Goal: Information Seeking & Learning: Learn about a topic

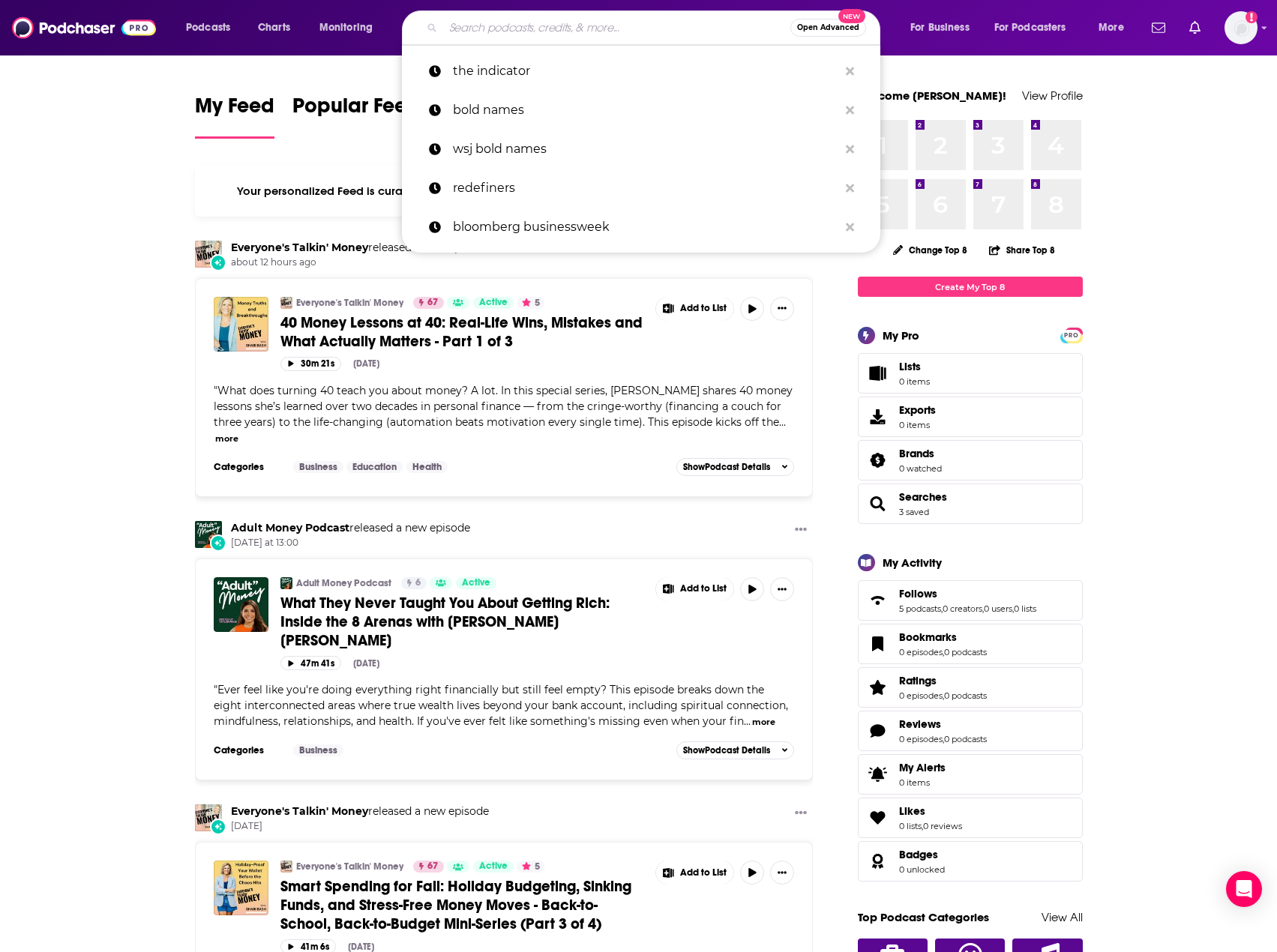
click at [673, 27] on input "Search podcasts, credits, & more..." at bounding box center [617, 27] width 347 height 24
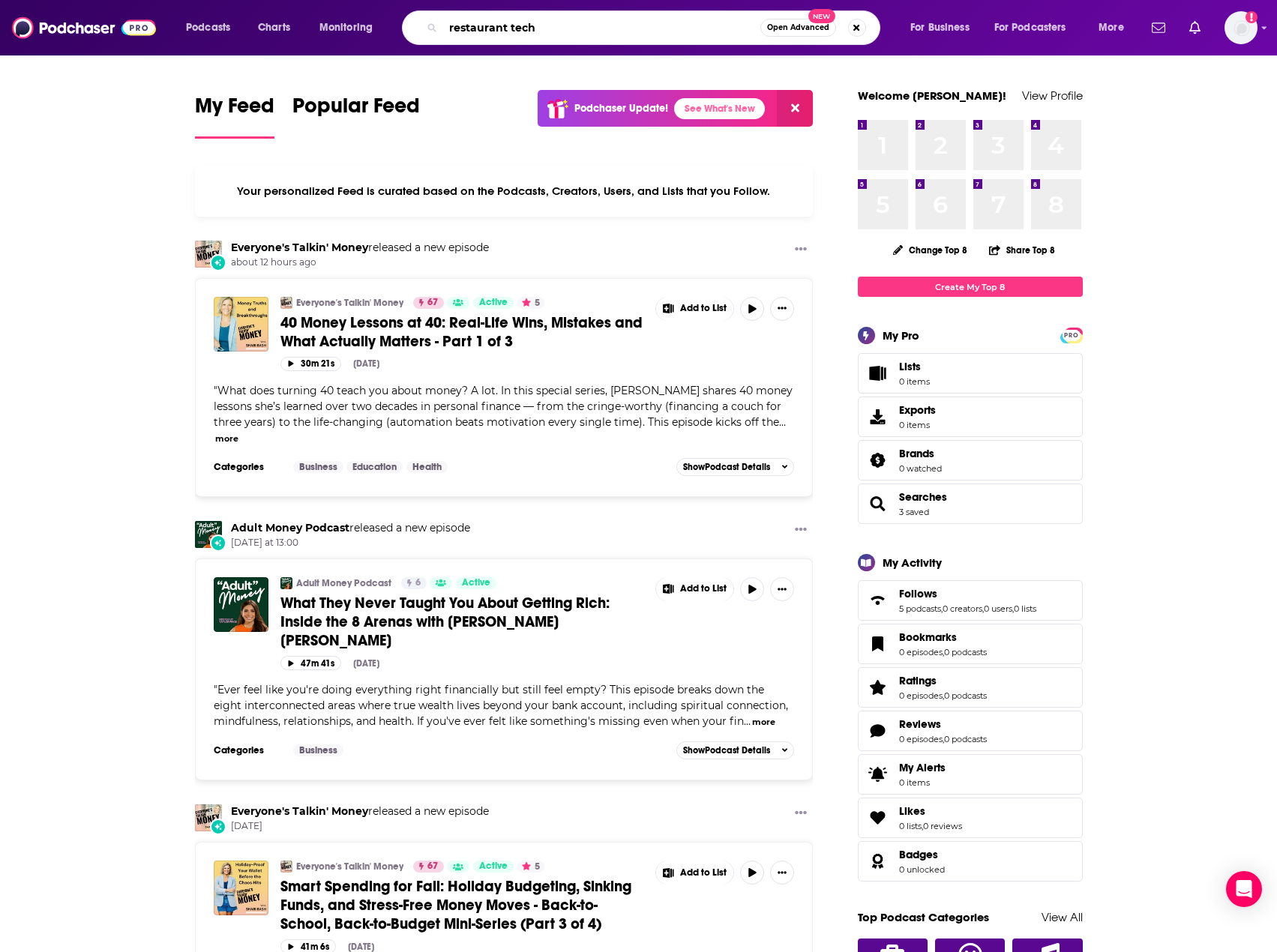
type input "restaurant tech"
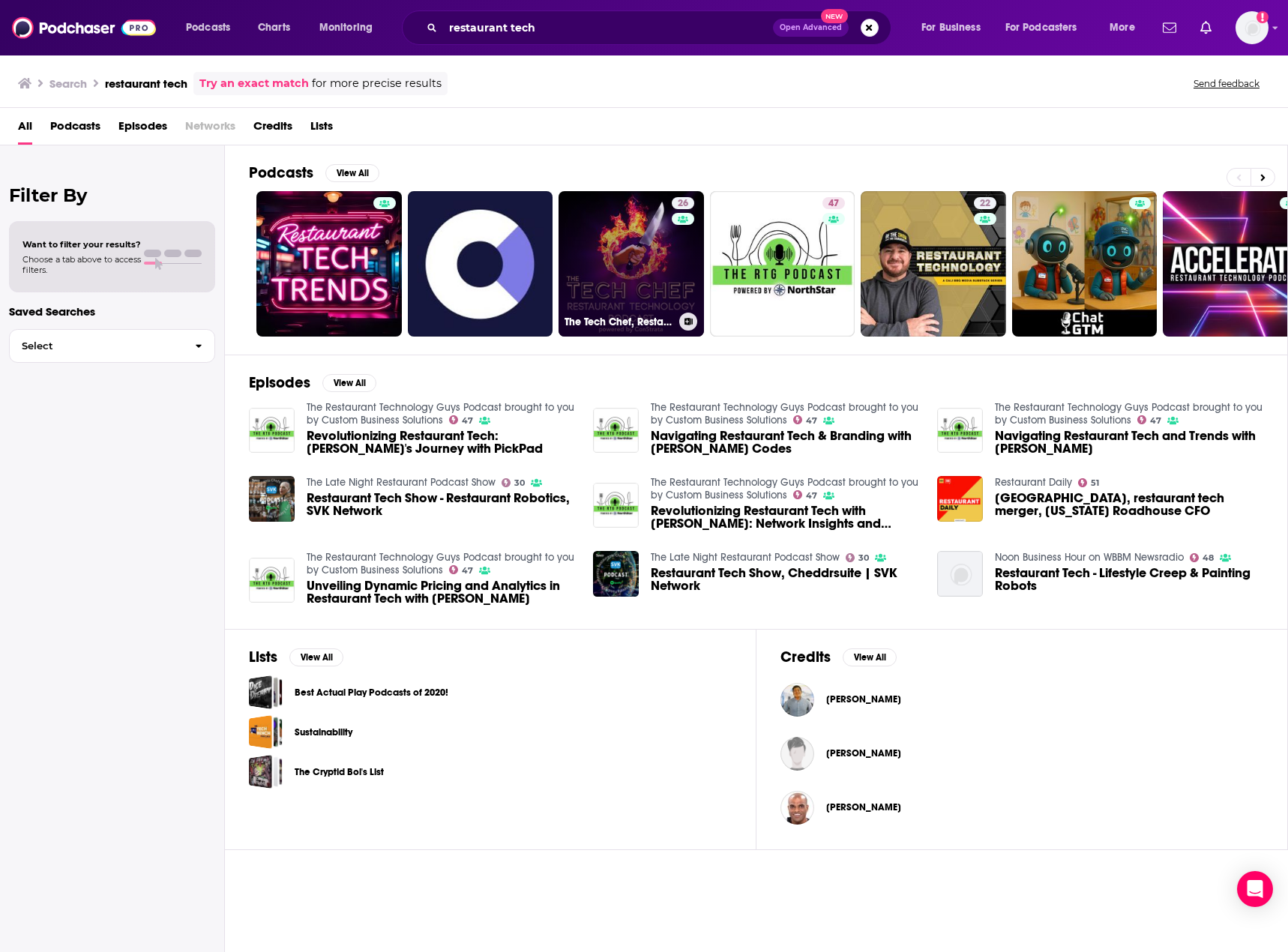
click at [632, 225] on link "26 The Tech Chef, Restaurant, Hospitality and Hotel Technology Business Podcast" at bounding box center [631, 264] width 145 height 145
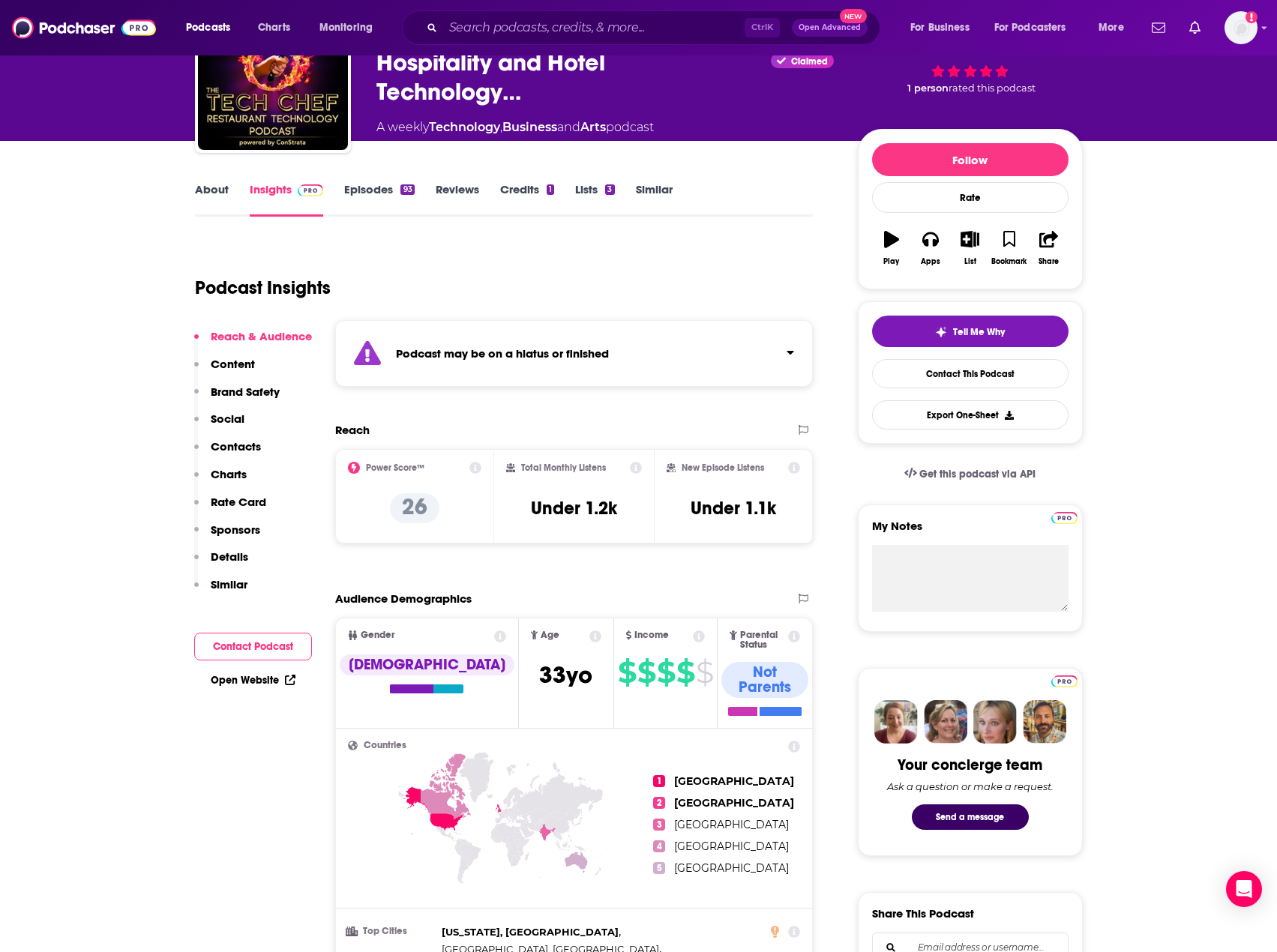
scroll to position [75, 0]
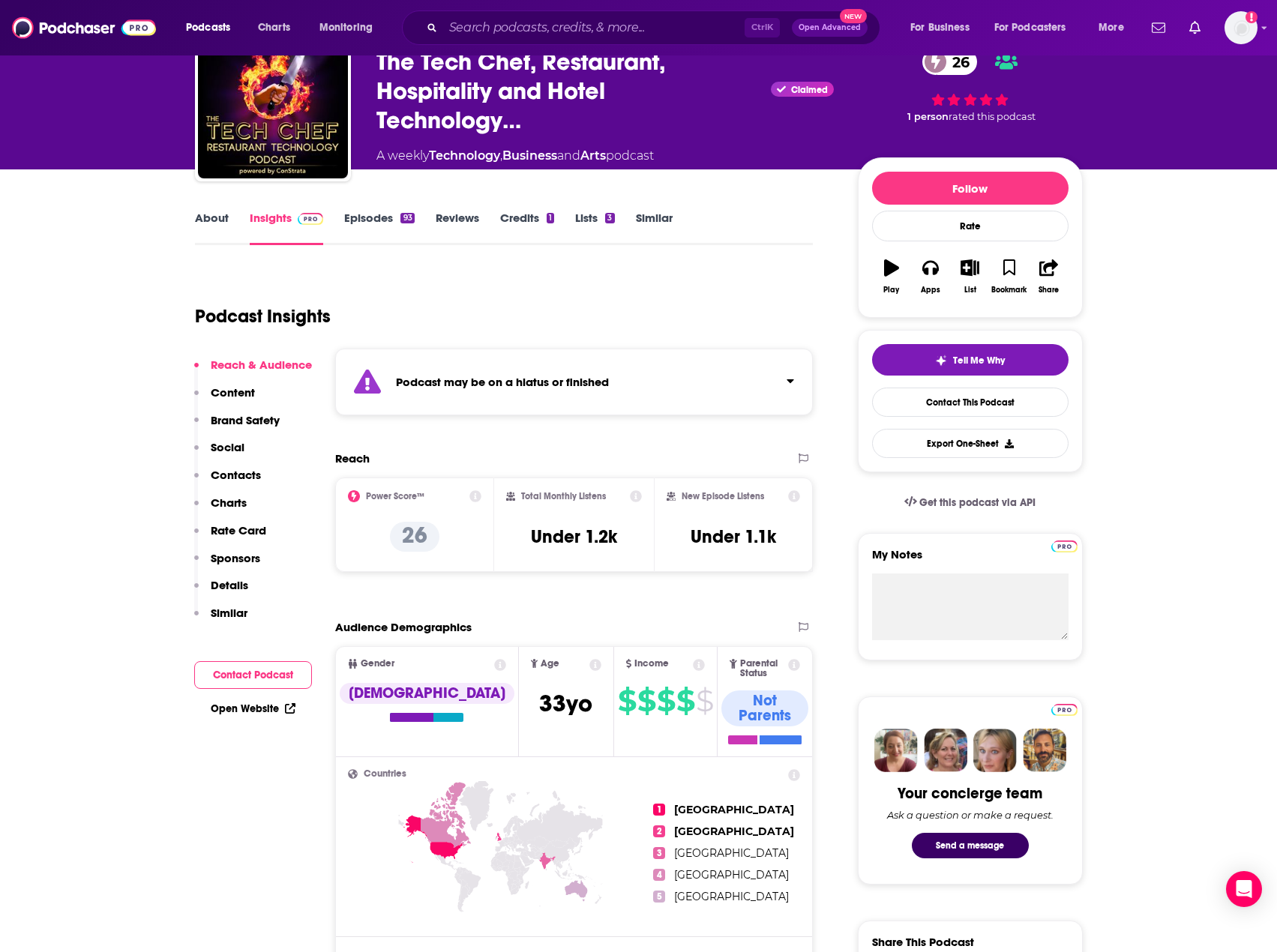
click at [371, 212] on link "Episodes 93" at bounding box center [379, 227] width 70 height 34
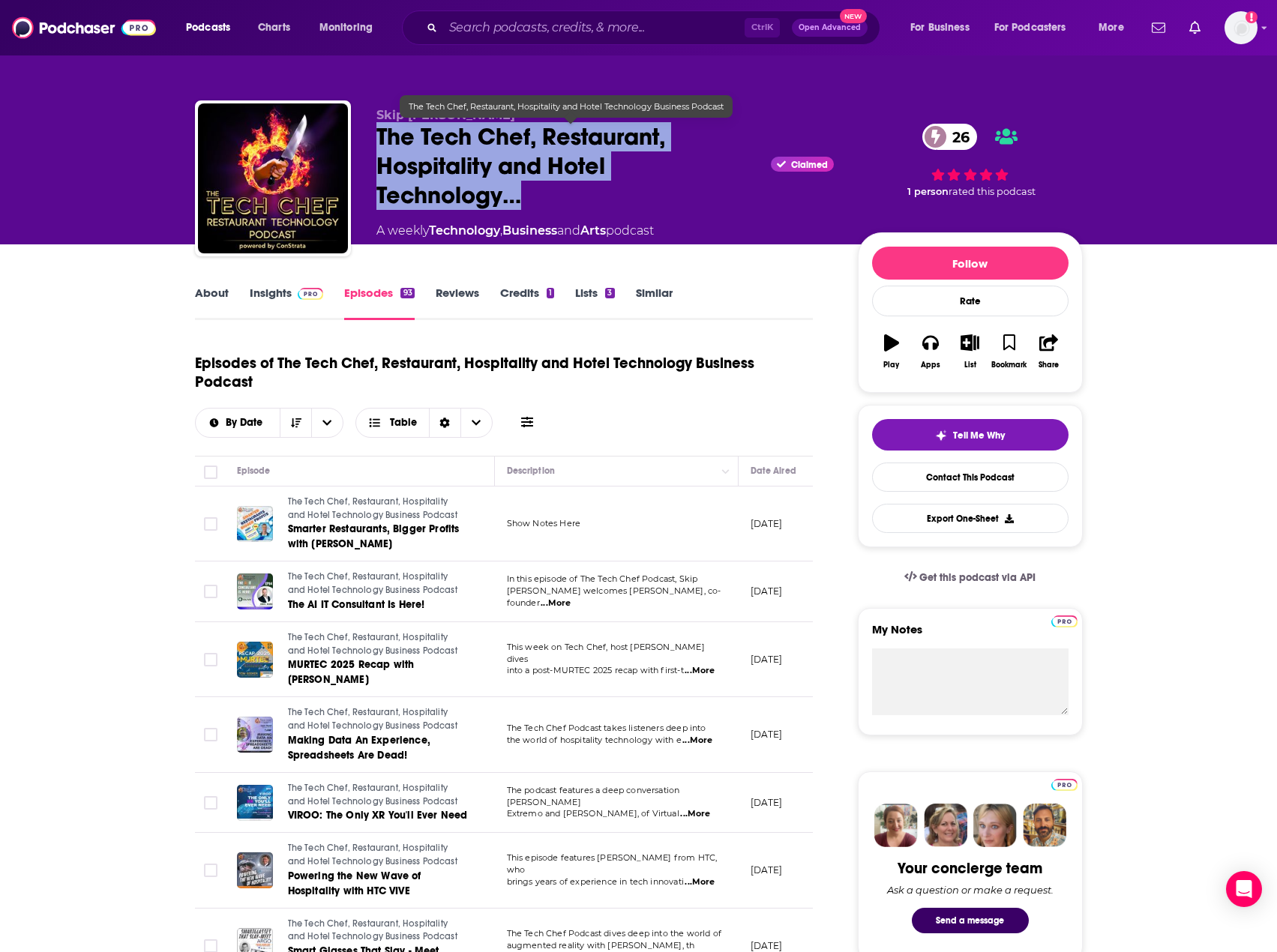
drag, startPoint x: 379, startPoint y: 130, endPoint x: 581, endPoint y: 206, distance: 215.8
click at [578, 206] on span "The Tech Chef, Restaurant, Hospitality and Hotel Technology…" at bounding box center [570, 166] width 389 height 88
click at [623, 208] on span "The Tech Chef, Restaurant, Hospitality and Hotel Technology…" at bounding box center [570, 166] width 389 height 88
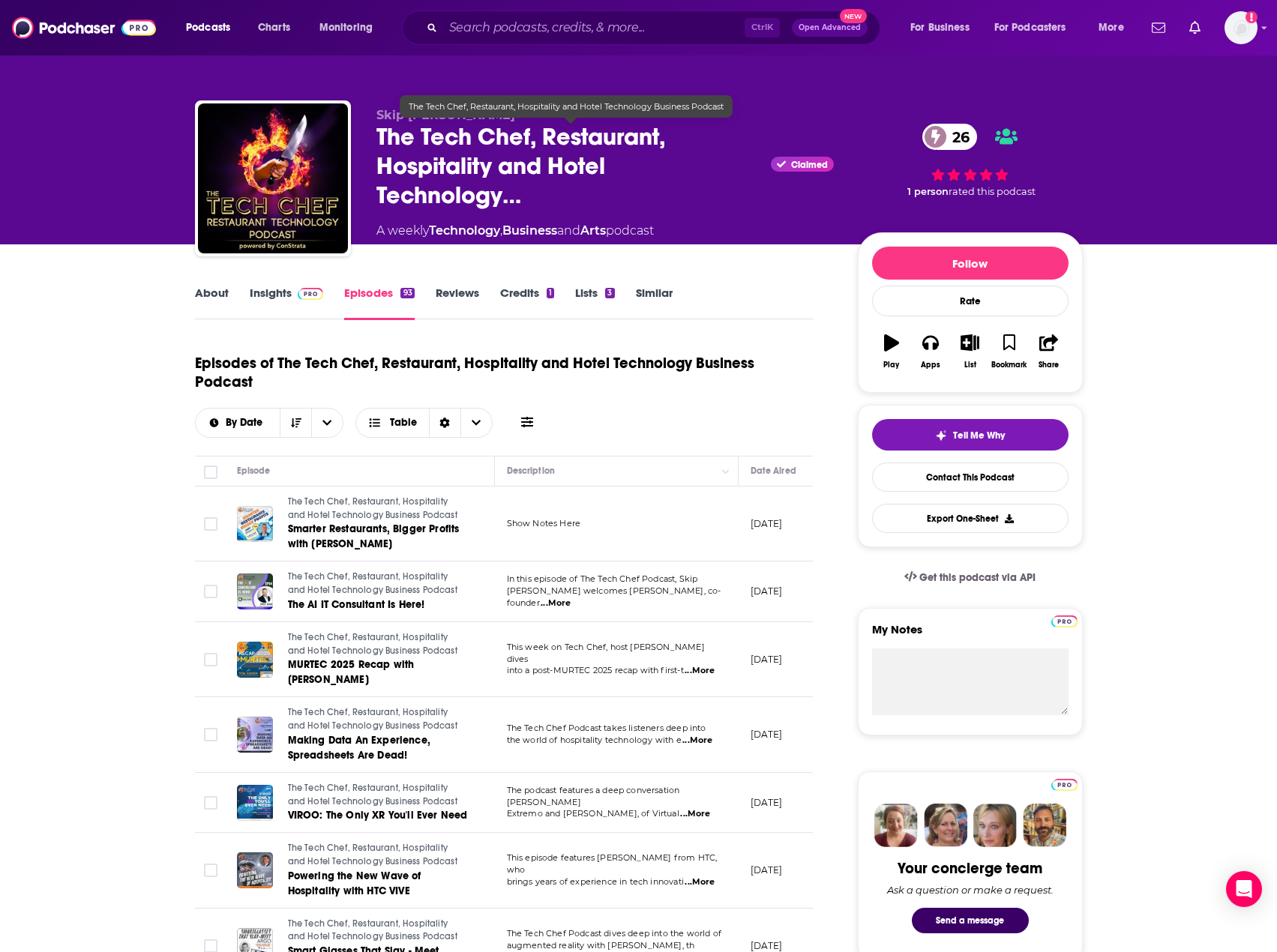
click at [582, 180] on span "The Tech Chef, Restaurant, Hospitality and Hotel Technology…" at bounding box center [570, 166] width 389 height 88
click at [509, 200] on span "The Tech Chef, Restaurant, Hospitality and Hotel Technology…" at bounding box center [570, 166] width 389 height 88
click at [207, 297] on link "About" at bounding box center [211, 303] width 33 height 34
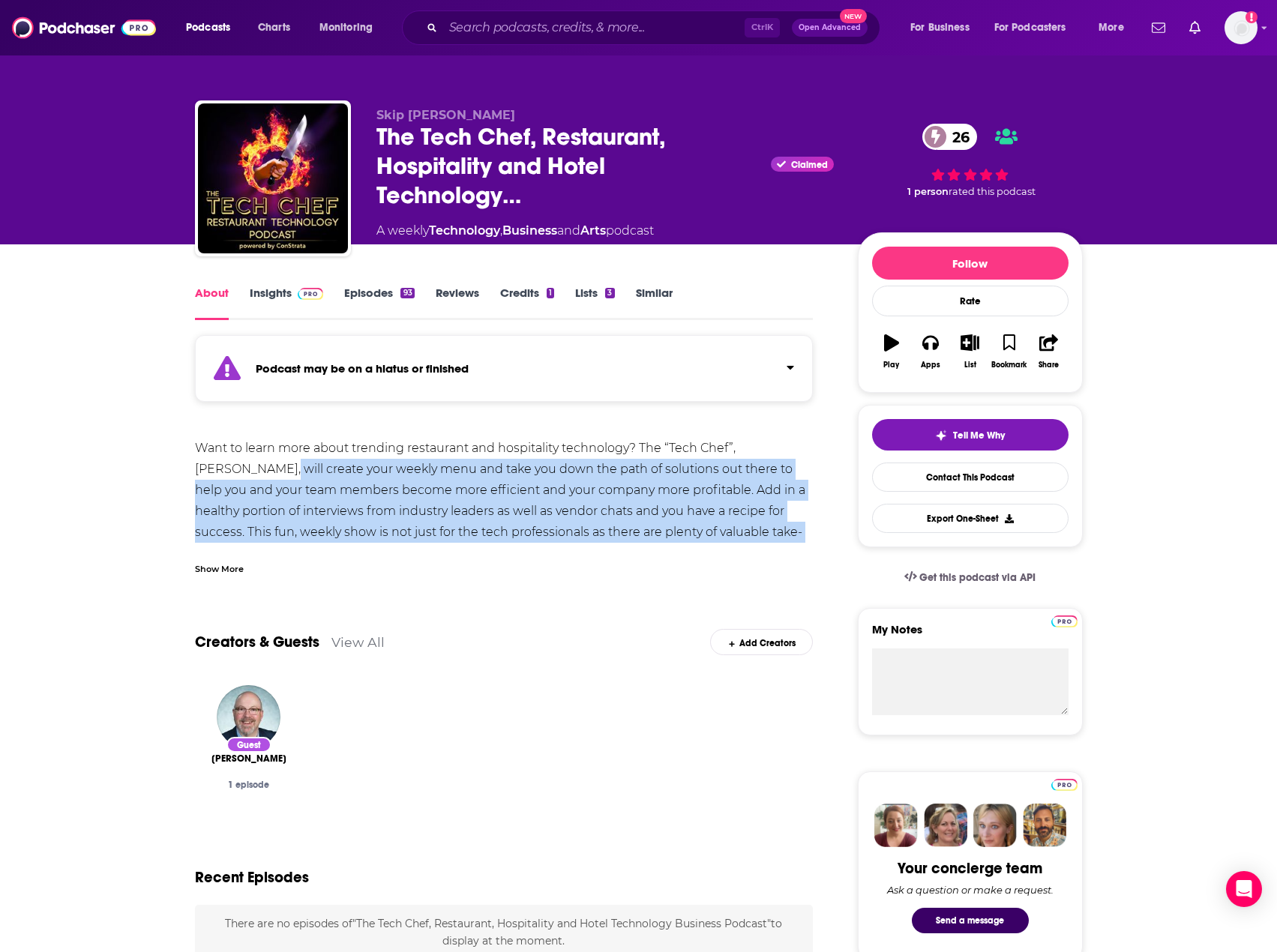
drag, startPoint x: 204, startPoint y: 471, endPoint x: 751, endPoint y: 535, distance: 550.7
click at [751, 535] on div "Want to learn more about trending restaurant and hospitality technology? The “T…" at bounding box center [504, 543] width 618 height 210
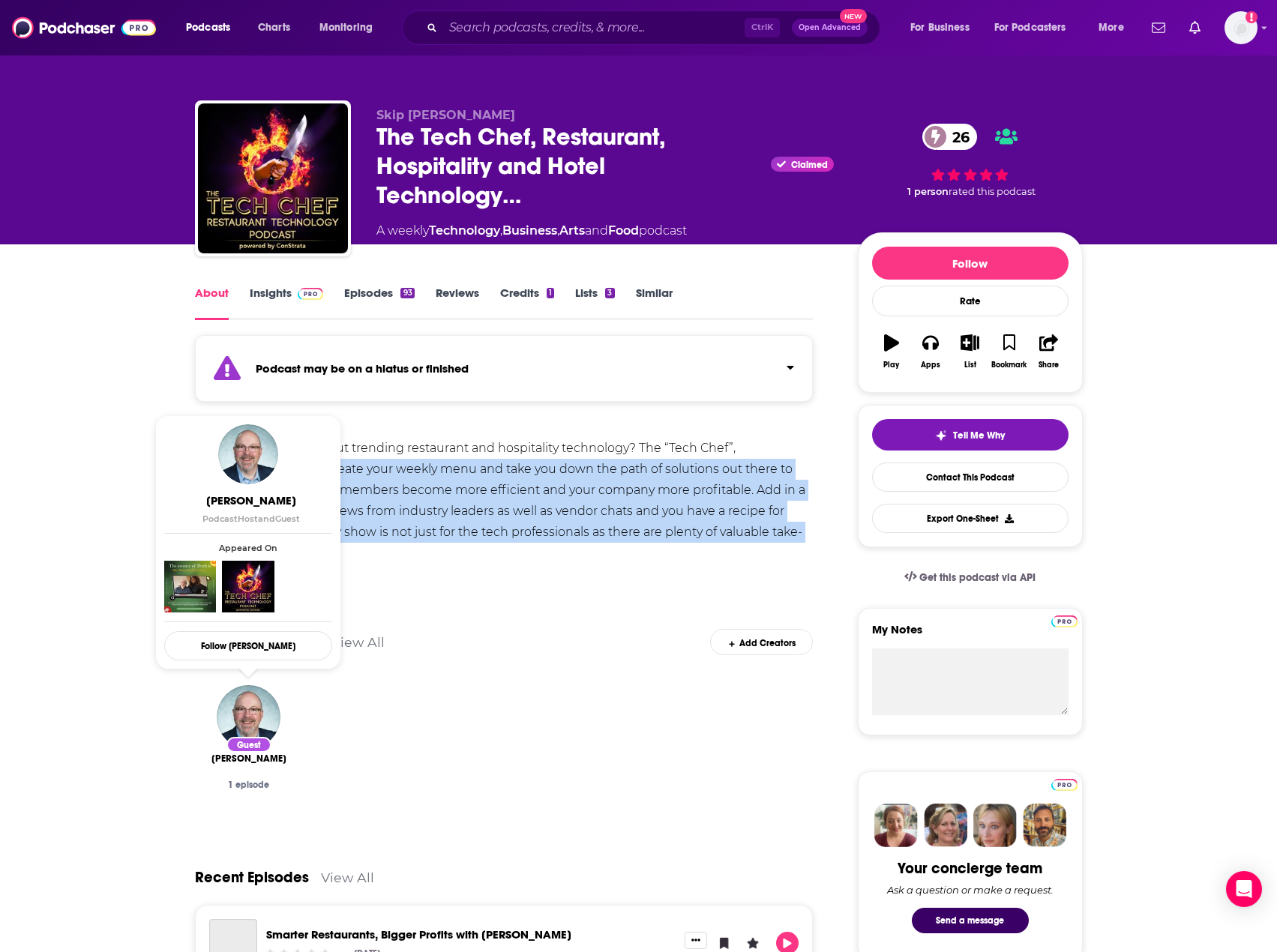
click at [571, 470] on div "Want to learn more about trending restaurant and hospitality technology? The “T…" at bounding box center [504, 543] width 618 height 210
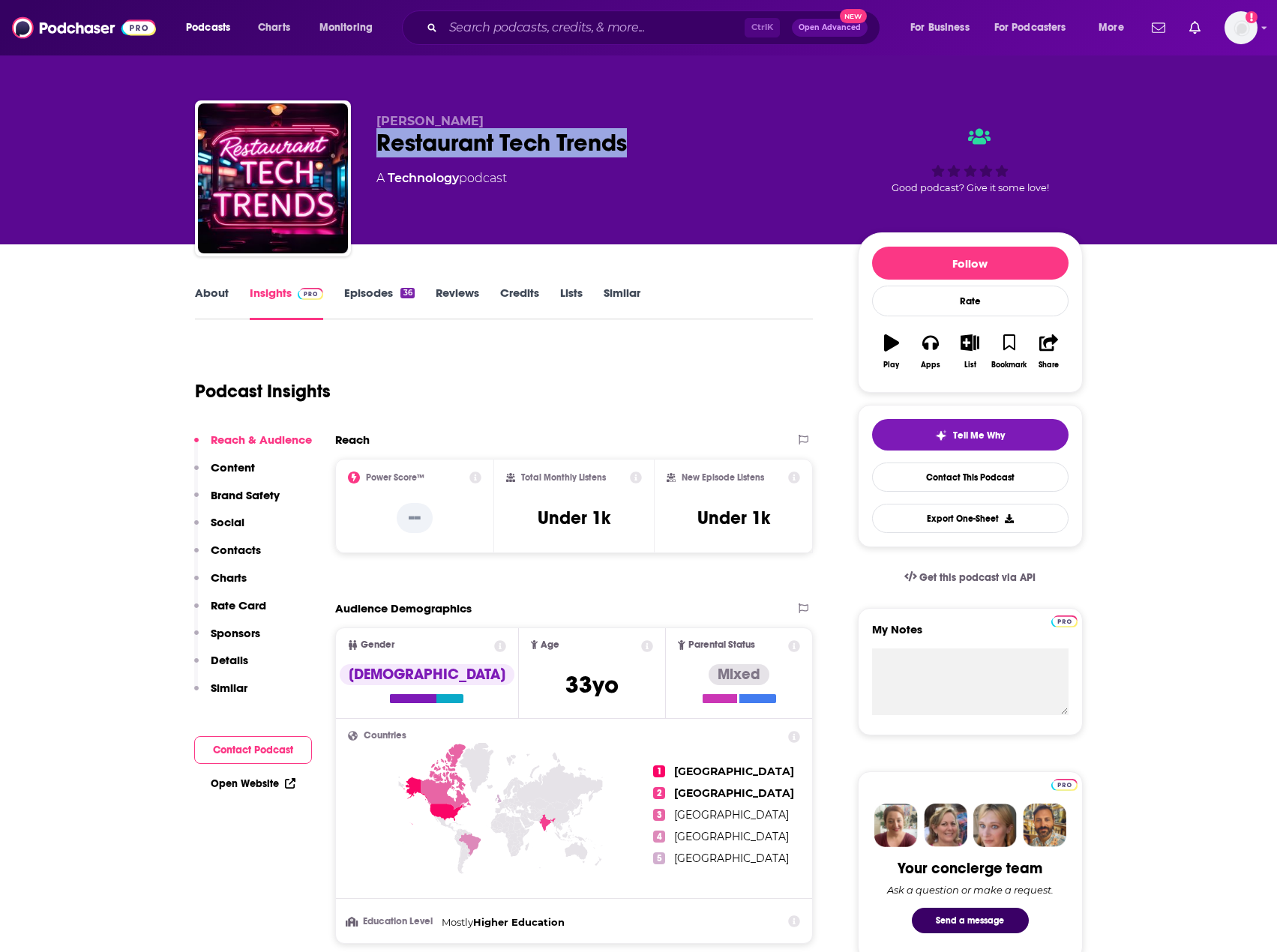
drag, startPoint x: 367, startPoint y: 140, endPoint x: 631, endPoint y: 139, distance: 264.0
click at [631, 139] on div "Justin Foster Restaurant Tech Trends A Technology podcast Good podcast? Give it…" at bounding box center [639, 181] width 888 height 162
copy h2 "Restaurant Tech Trends"
click at [233, 659] on p "Details" at bounding box center [229, 660] width 38 height 15
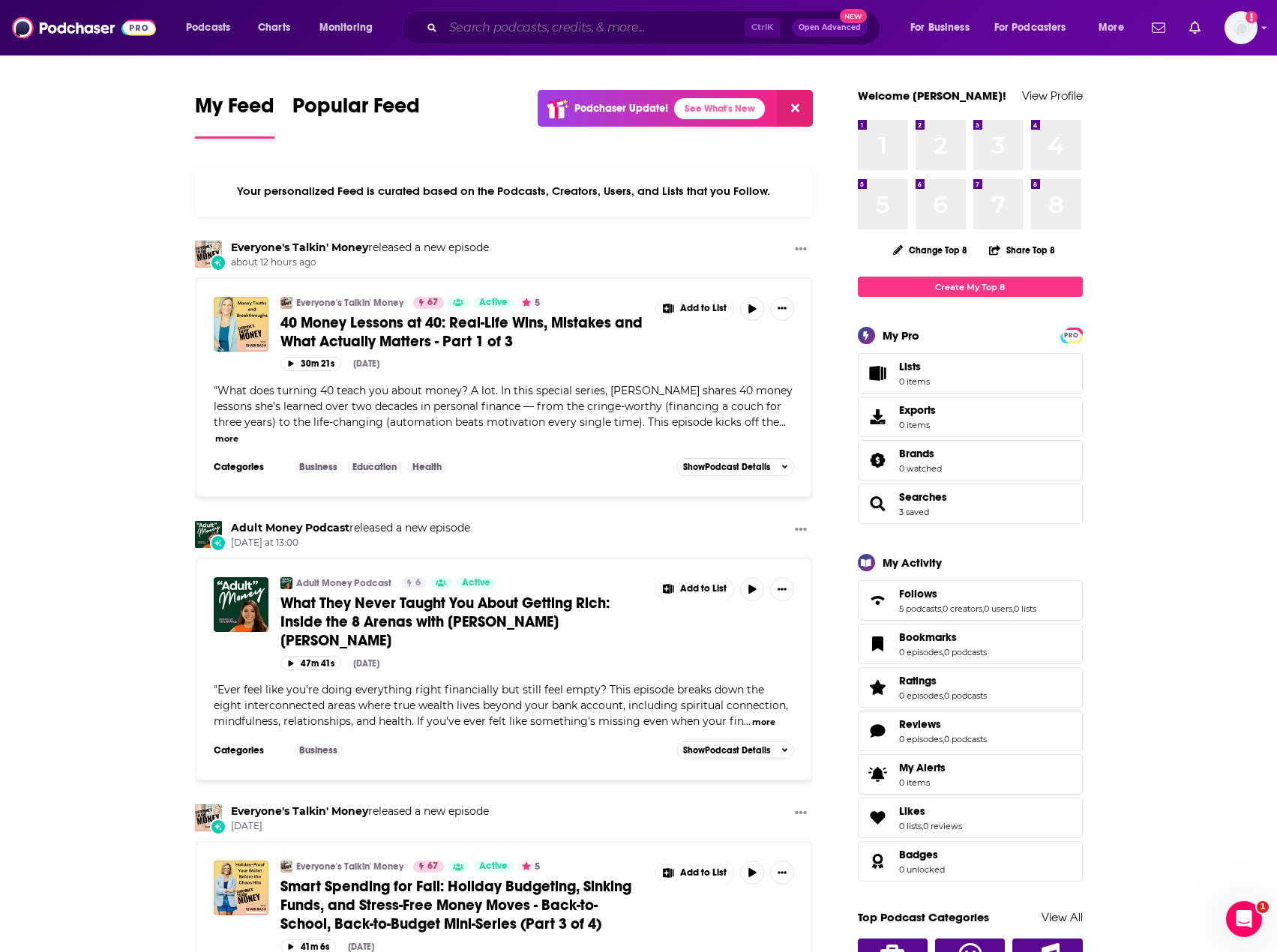
click at [612, 21] on input "Search podcasts, credits, & more..." at bounding box center [593, 27] width 301 height 24
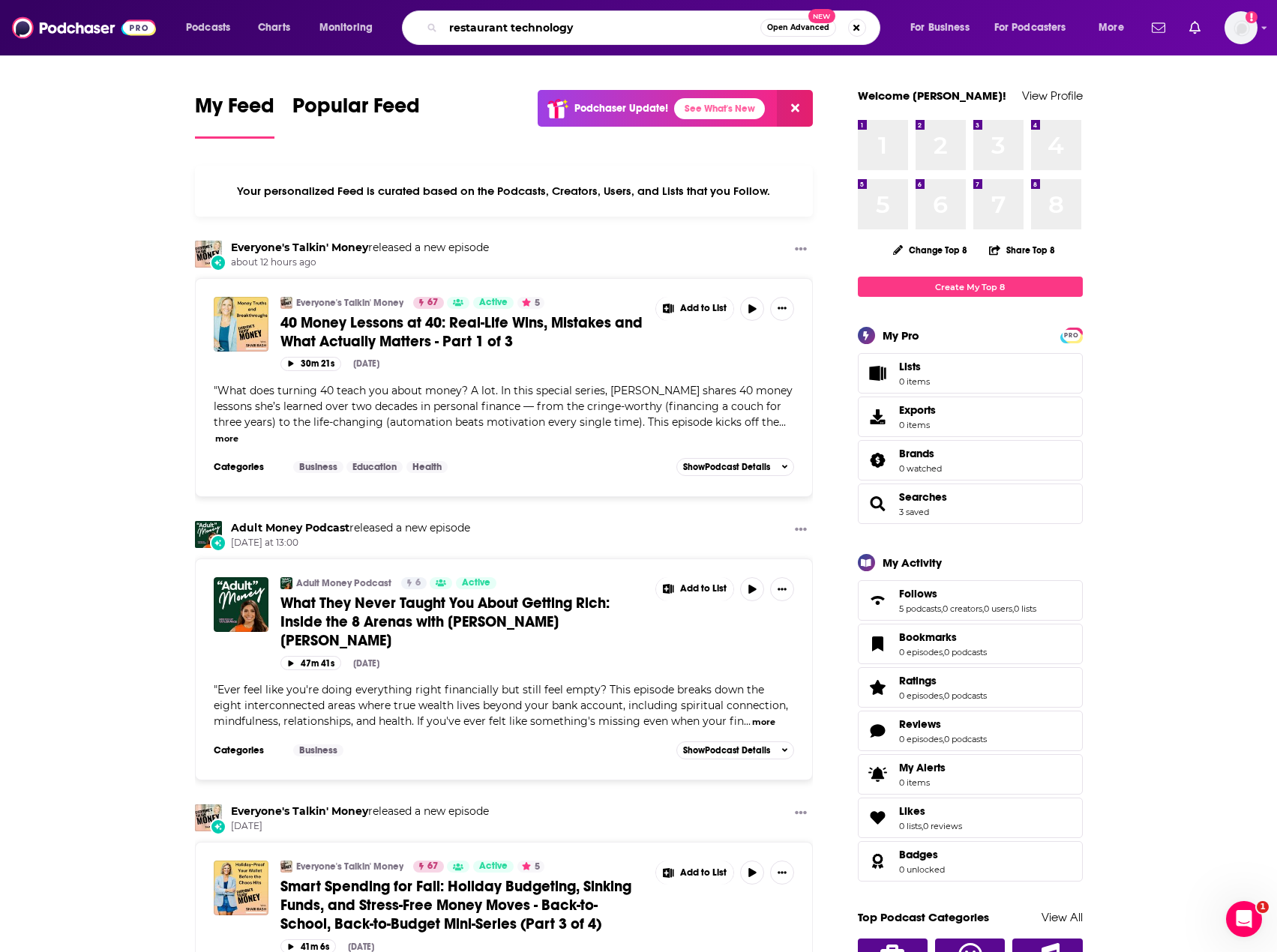
type input "restaurant technology"
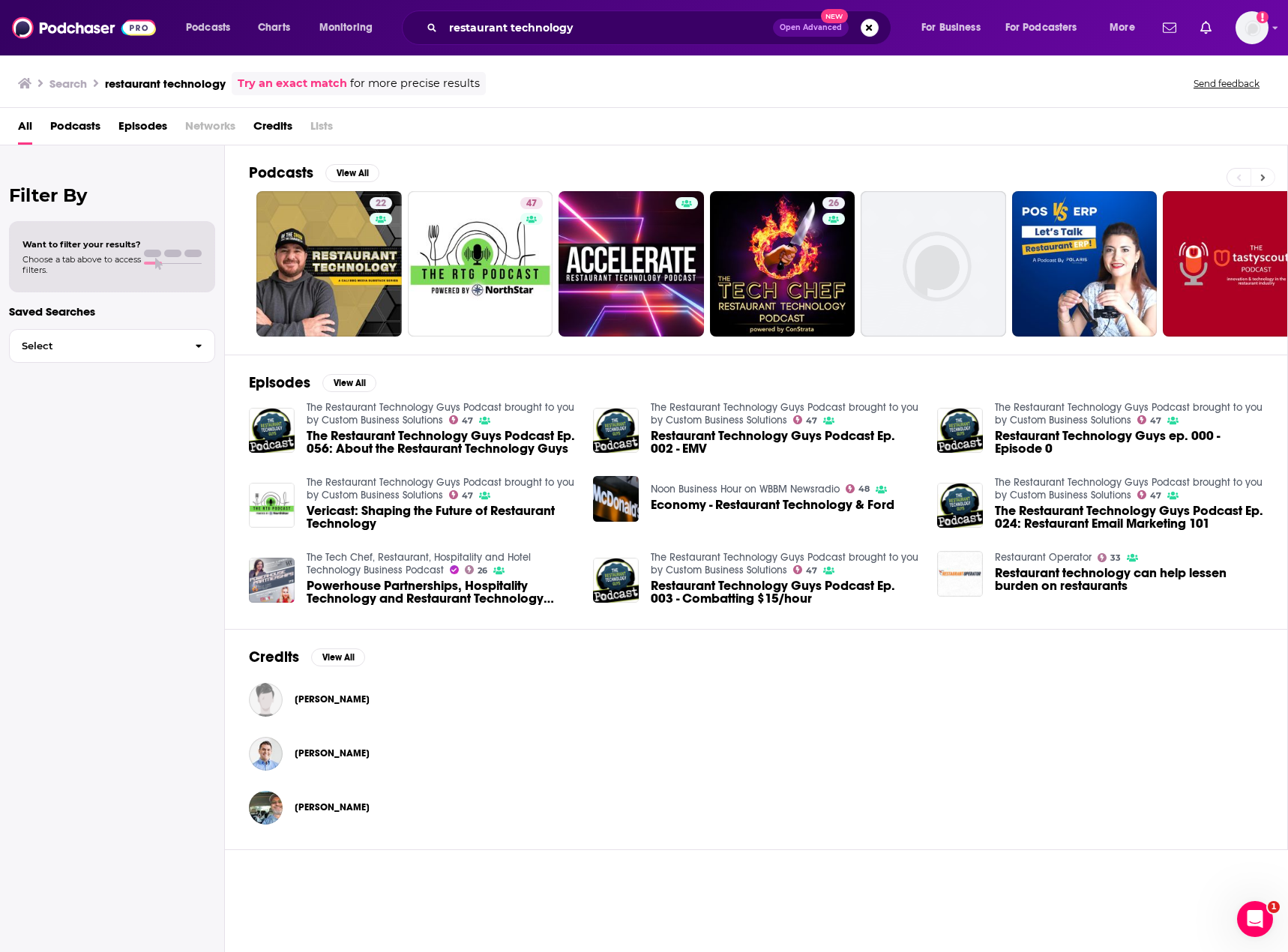
click at [1261, 179] on icon at bounding box center [1263, 178] width 5 height 10
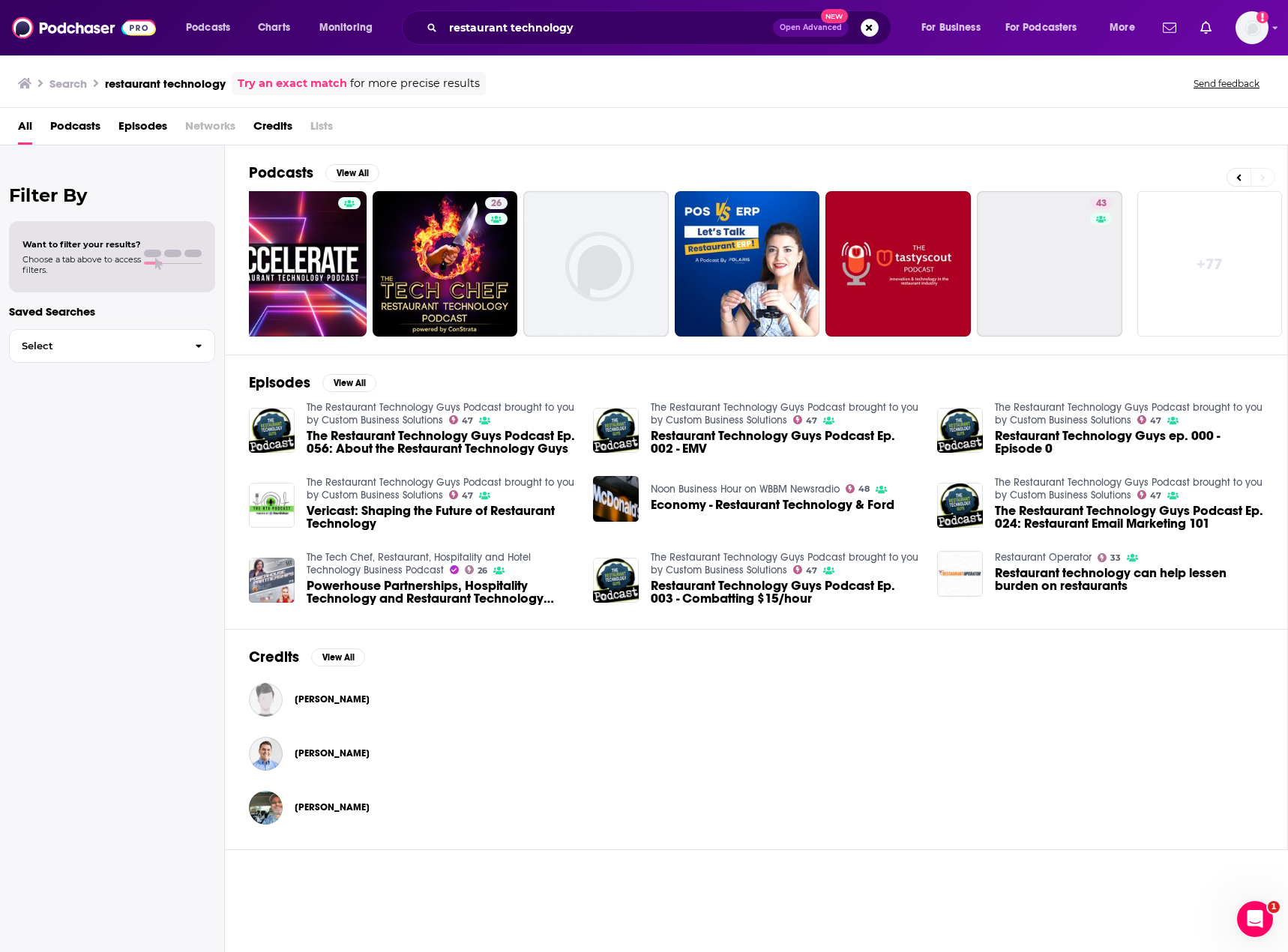
scroll to position [0, 338]
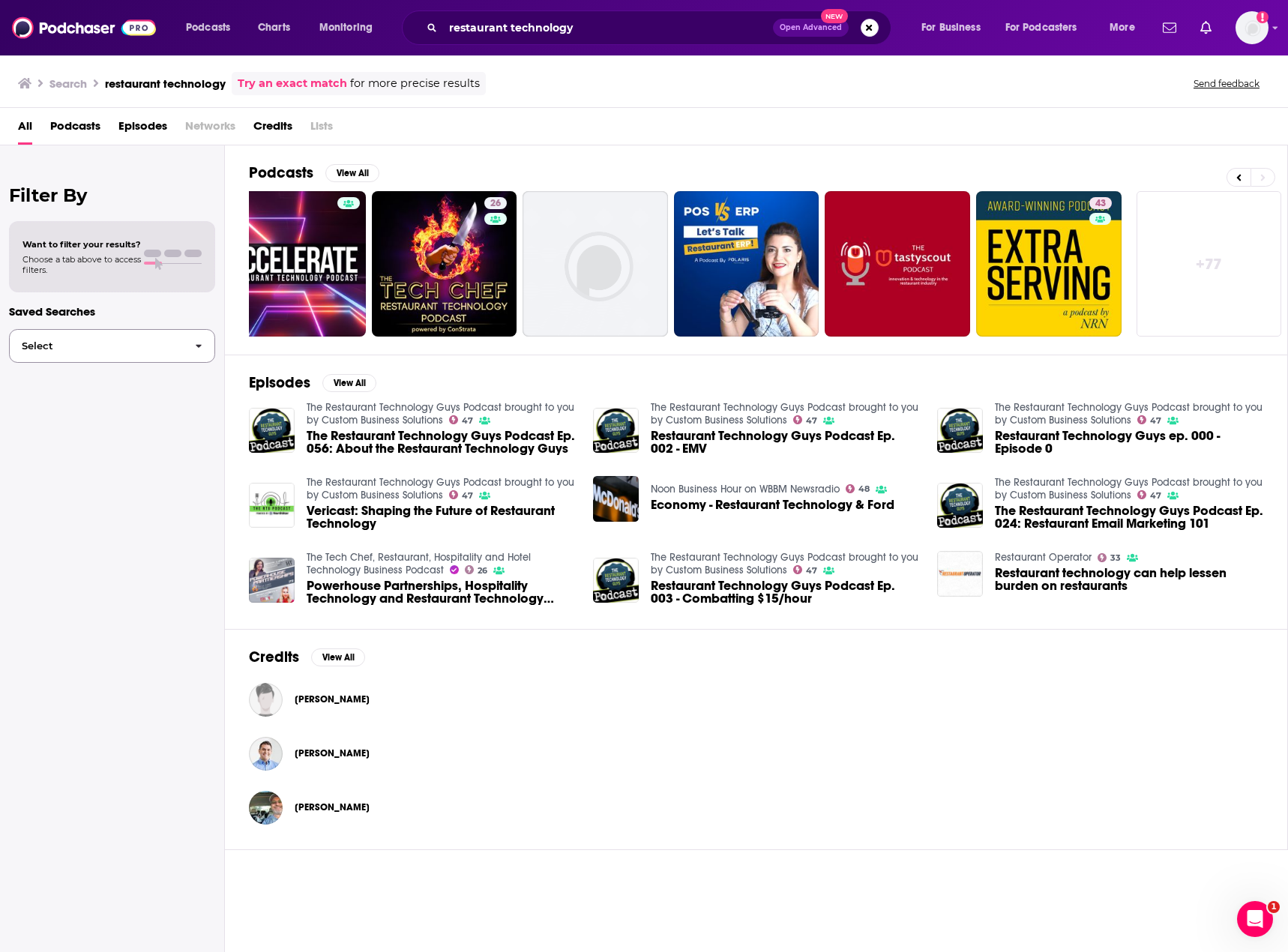
drag, startPoint x: 74, startPoint y: 368, endPoint x: 74, endPoint y: 339, distance: 29.0
click at [74, 368] on div "Filter By Want to filter your results? Choose a tab above to access filters. Sa…" at bounding box center [112, 621] width 225 height 952
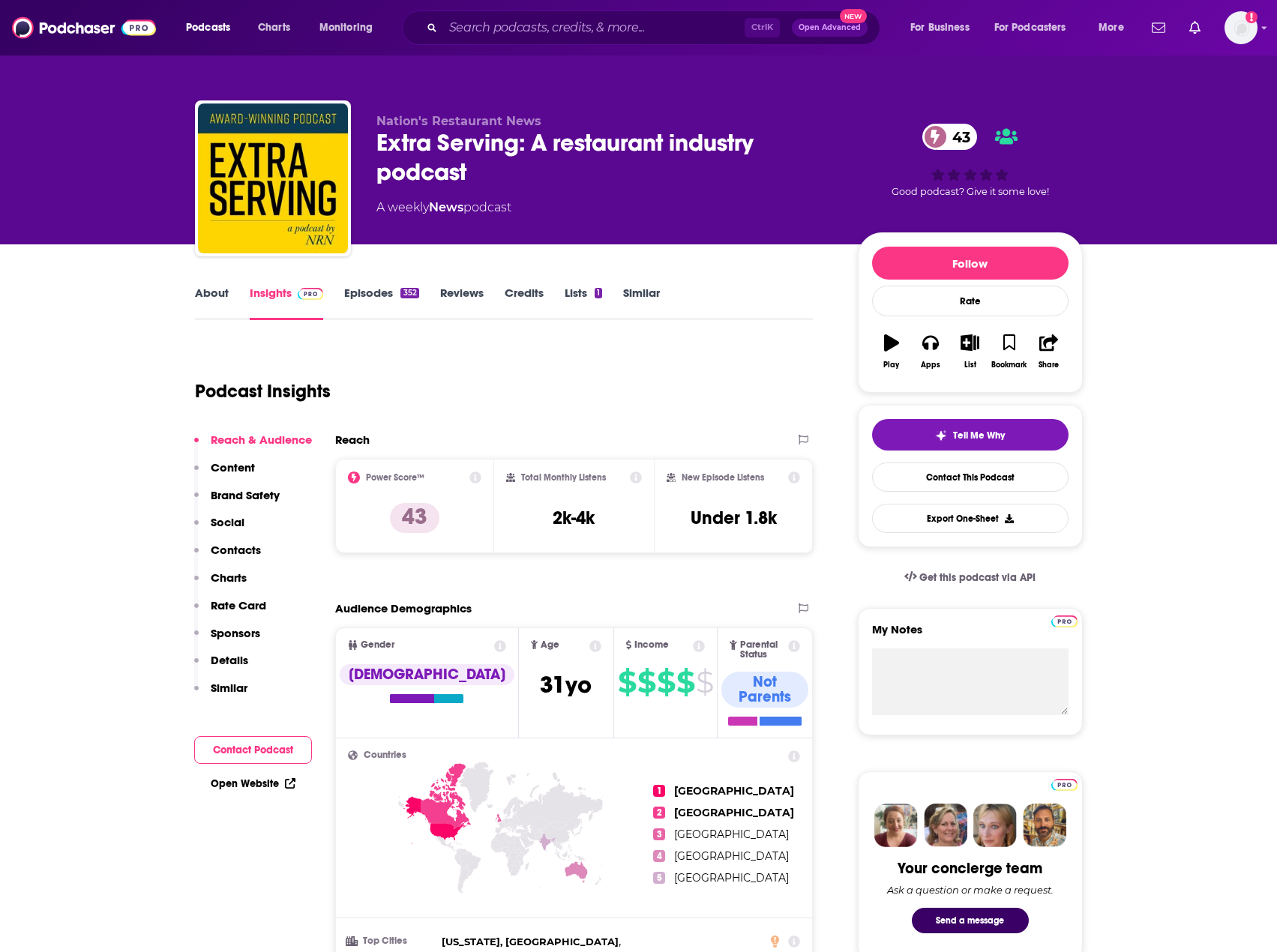
click at [222, 302] on link "About" at bounding box center [211, 303] width 33 height 34
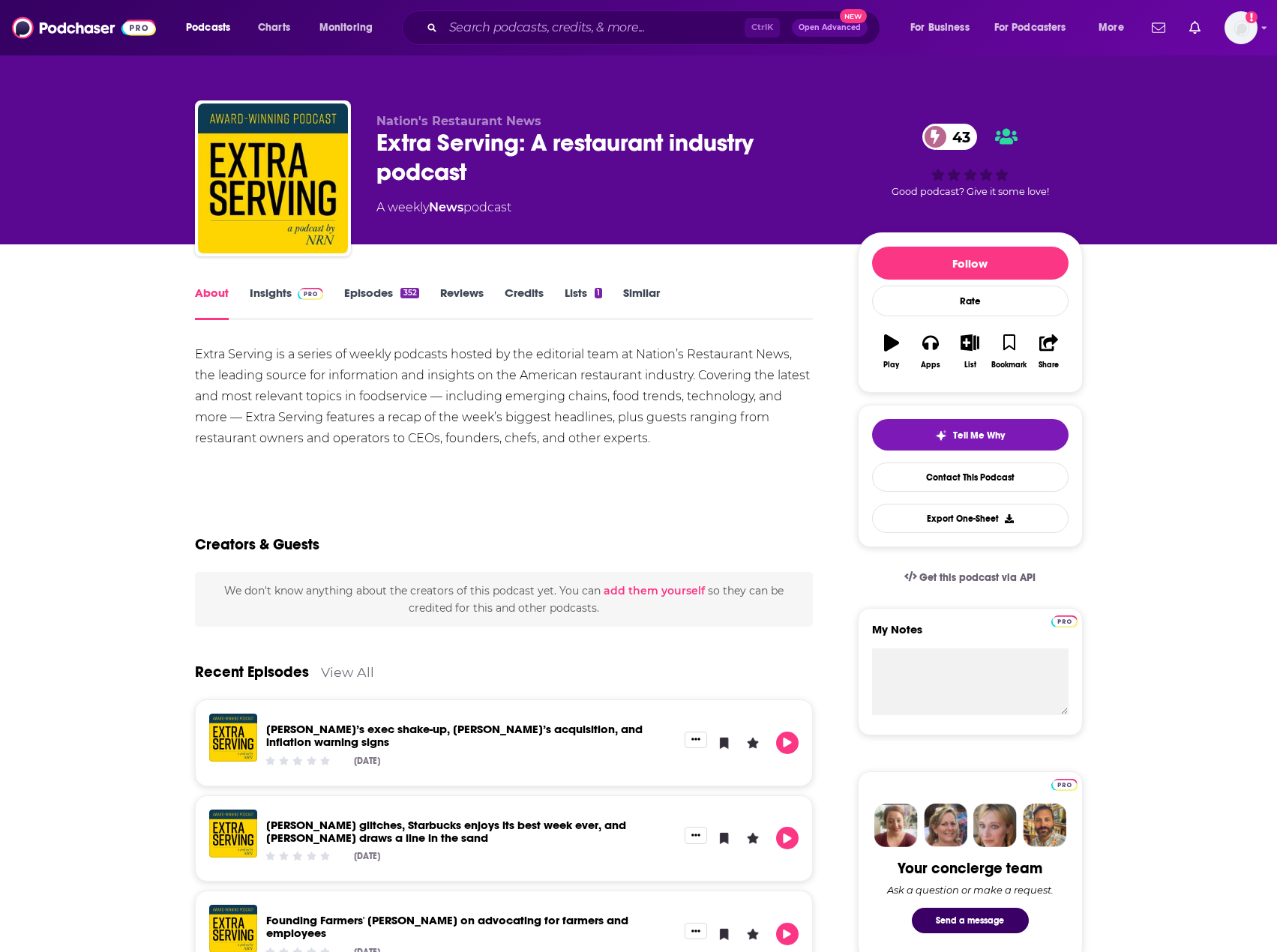
click at [283, 301] on link "Insights" at bounding box center [287, 303] width 74 height 34
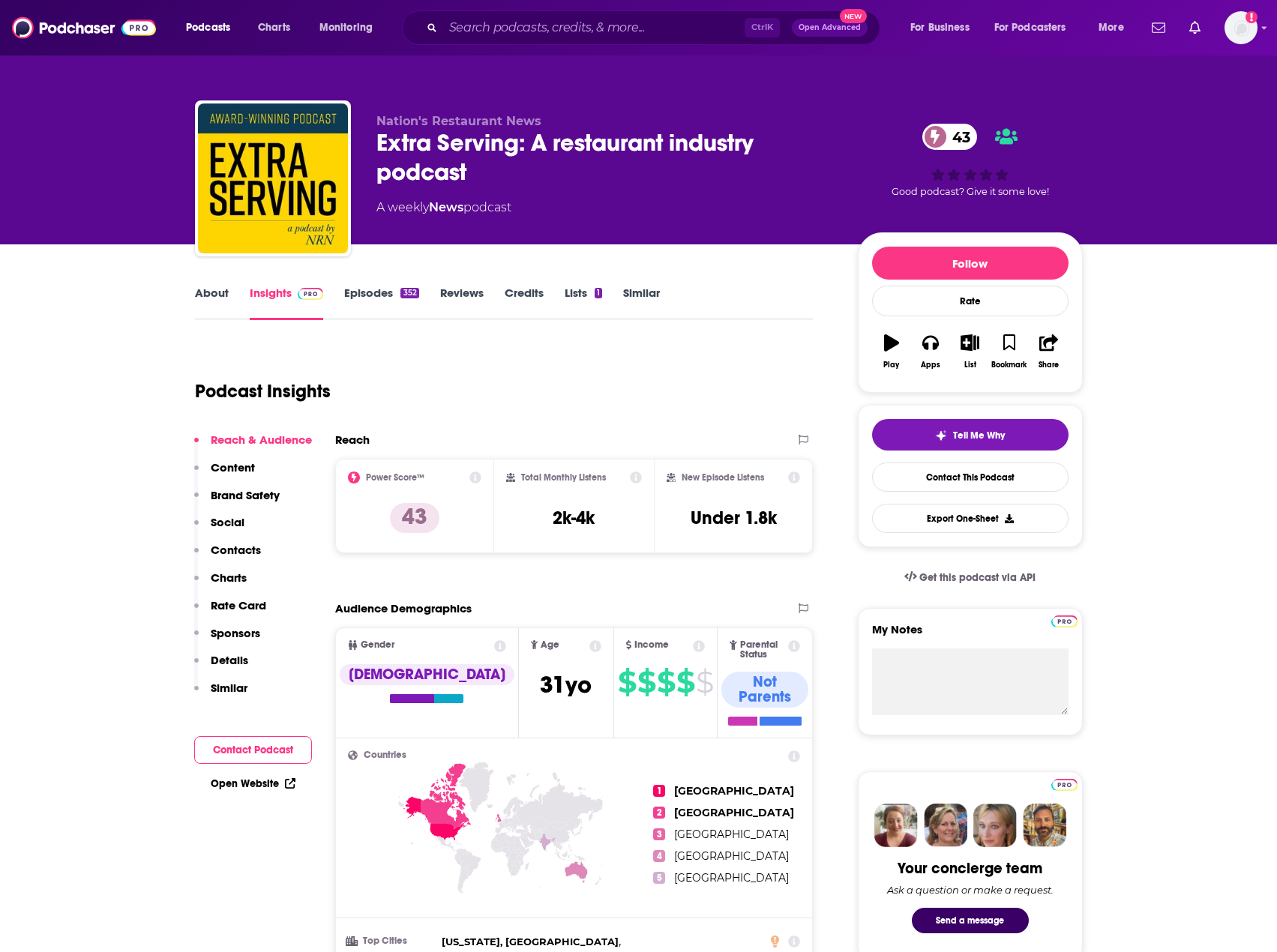
click at [368, 290] on link "Episodes 352" at bounding box center [381, 303] width 74 height 34
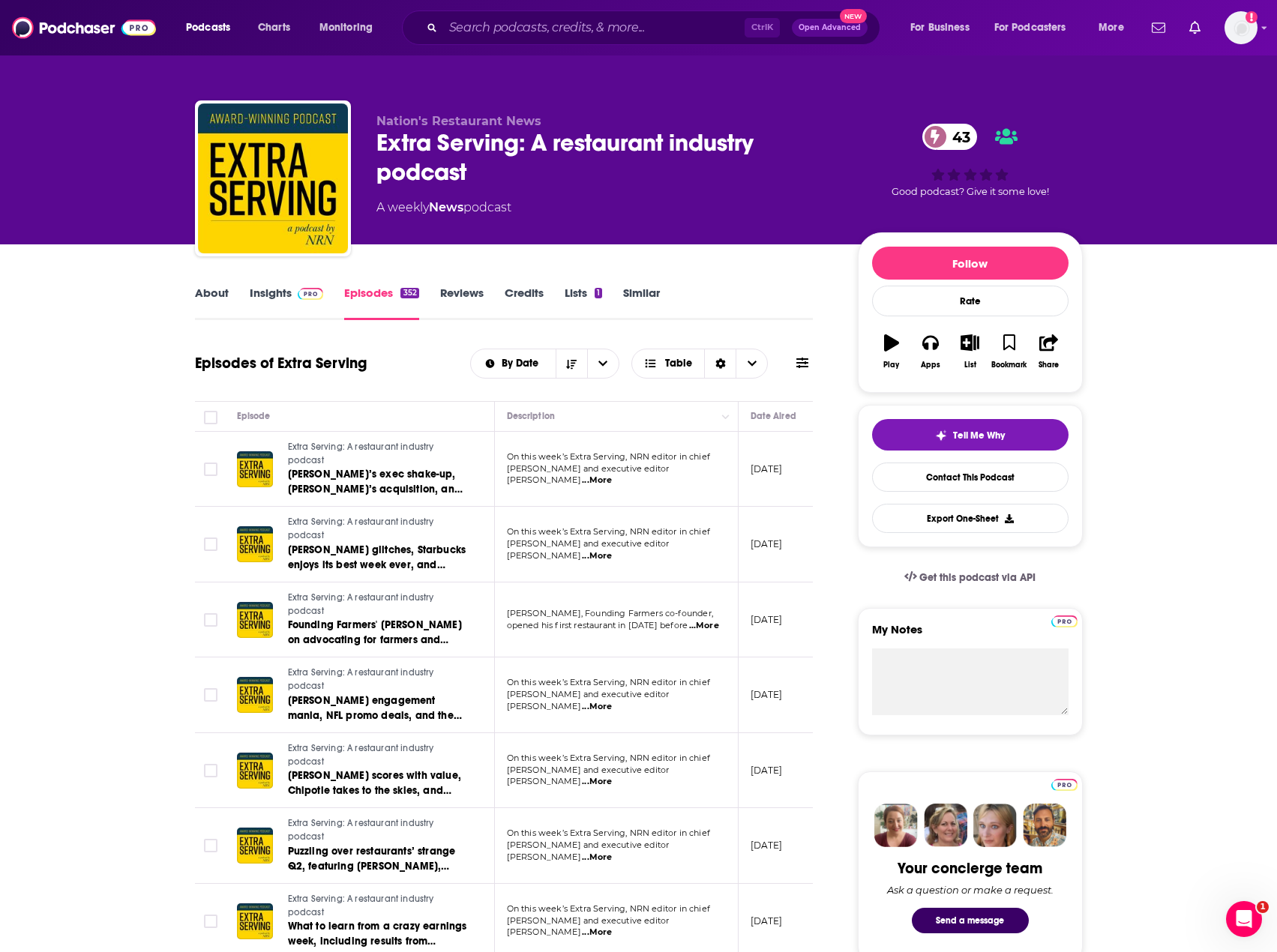
click at [120, 97] on div "Nation's Restaurant News Extra Serving: A restaurant industry podcast 43 A week…" at bounding box center [638, 122] width 1277 height 245
